Goal: Navigation & Orientation: Find specific page/section

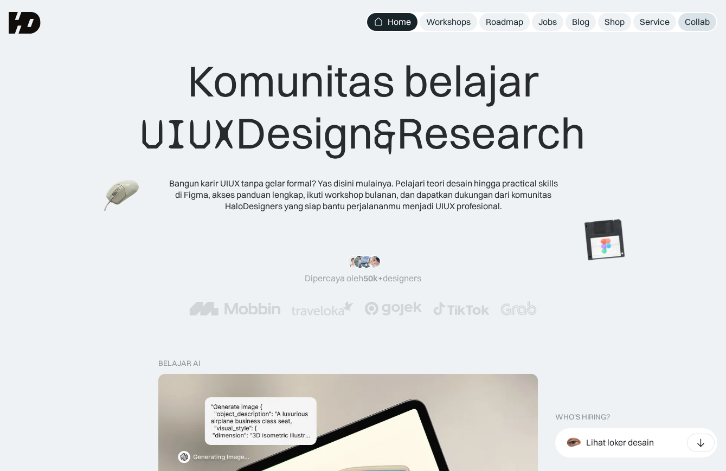
click at [687, 24] on div "Collab" at bounding box center [697, 21] width 25 height 11
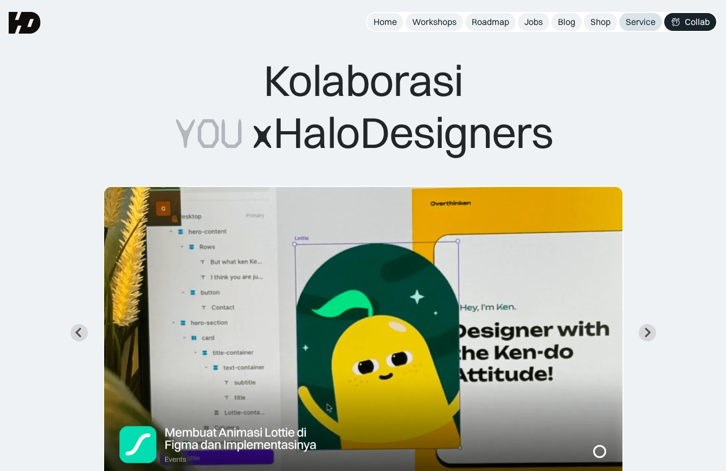
click at [630, 28] on link "Service" at bounding box center [640, 22] width 43 height 18
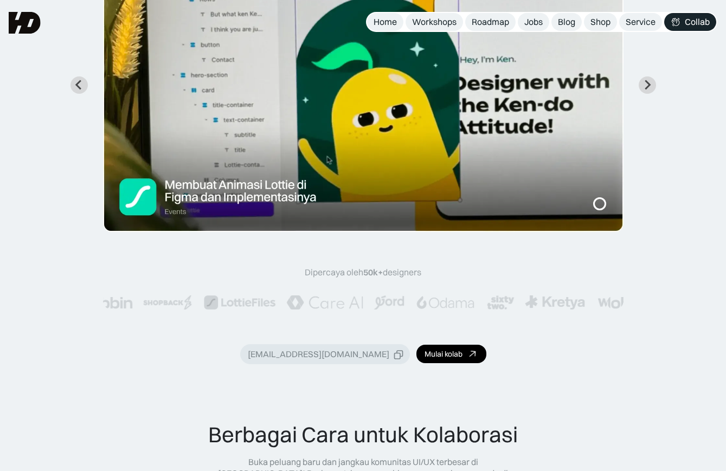
scroll to position [233, 0]
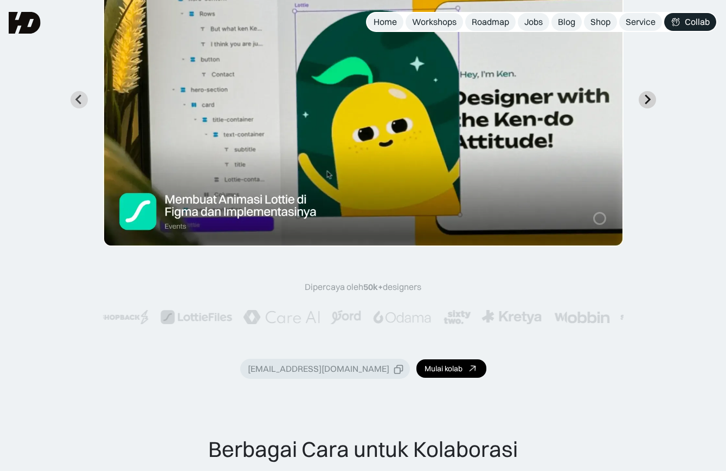
click at [642, 97] on icon "Next slide" at bounding box center [647, 99] width 10 height 10
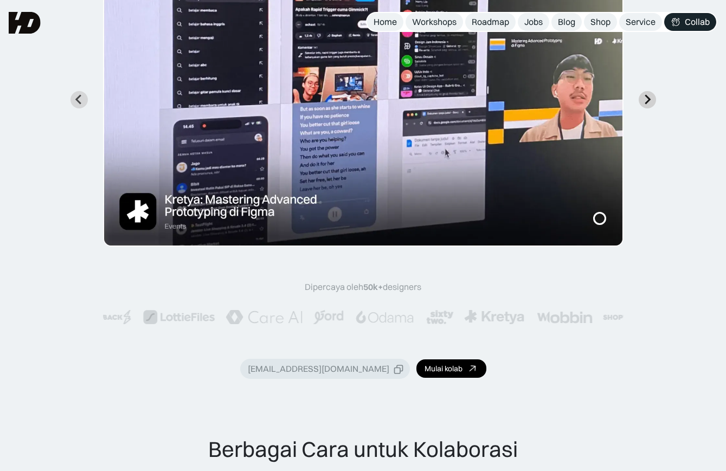
click at [644, 99] on icon "Next slide" at bounding box center [647, 99] width 10 height 10
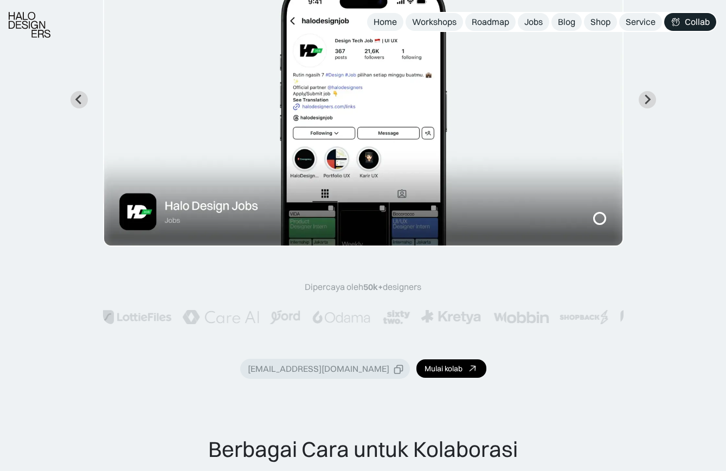
scroll to position [258, 0]
